Goal: Transaction & Acquisition: Purchase product/service

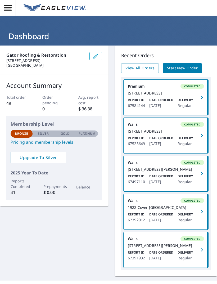
click at [178, 69] on span "Start New Order" at bounding box center [182, 68] width 31 height 7
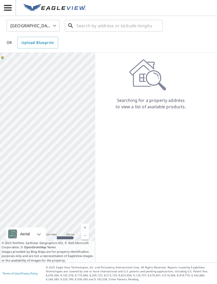
click at [105, 26] on input "text" at bounding box center [114, 25] width 75 height 15
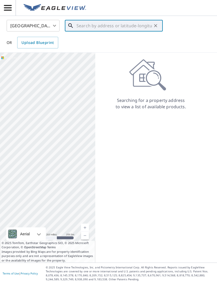
click at [83, 25] on input "text" at bounding box center [114, 25] width 75 height 15
paste input "[STREET_ADDRESS][PERSON_NAME]"
type input "[STREET_ADDRESS][PERSON_NAME]"
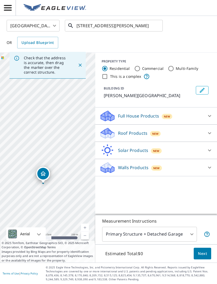
click at [135, 25] on input "[STREET_ADDRESS][PERSON_NAME]" at bounding box center [114, 25] width 75 height 15
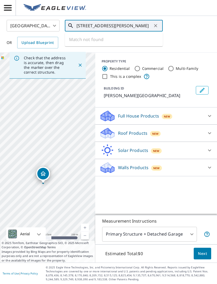
click at [155, 27] on icon "Clear" at bounding box center [155, 25] width 5 height 5
click at [113, 24] on input "text" at bounding box center [114, 25] width 75 height 15
paste input "[STREET_ADDRESS][PERSON_NAME]"
click at [118, 25] on input "[STREET_ADDRESS][PERSON_NAME]" at bounding box center [114, 25] width 75 height 15
type input "[STREET_ADDRESS][PERSON_NAME]"
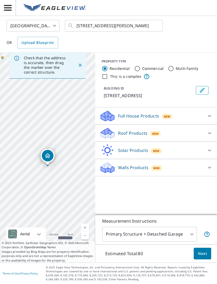
click at [144, 171] on p "Walls Products" at bounding box center [133, 167] width 30 height 6
click at [104, 198] on div "Walls $40" at bounding box center [156, 196] width 113 height 15
click at [103, 199] on input "Walls $40" at bounding box center [104, 196] width 8 height 6
checkbox input "true"
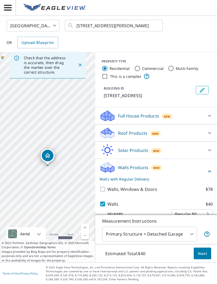
scroll to position [17, 0]
click at [202, 251] on span "Next" at bounding box center [202, 254] width 9 height 7
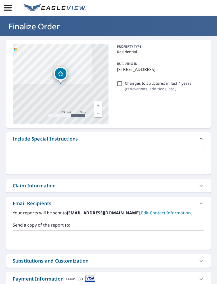
scroll to position [11, 0]
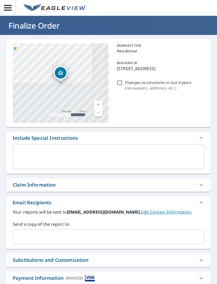
click at [108, 232] on input "text" at bounding box center [104, 237] width 179 height 10
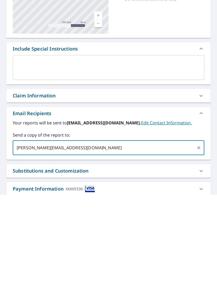
type input "[PERSON_NAME][EMAIL_ADDRESS][DOMAIN_NAME]"
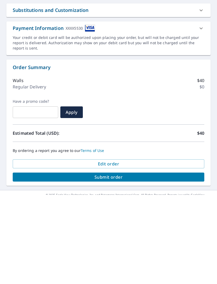
scroll to position [171, 0]
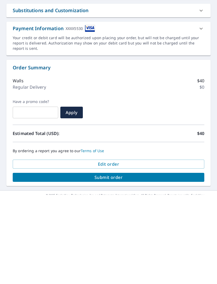
click at [54, 264] on span "Submit order" at bounding box center [108, 267] width 183 height 6
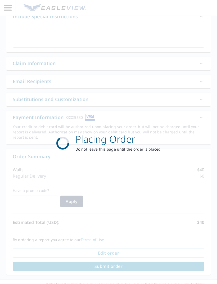
scroll to position [132, 0]
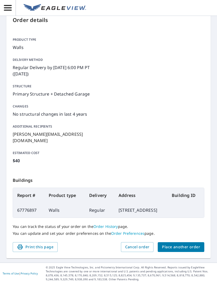
scroll to position [29, 0]
